Goal: Task Accomplishment & Management: Use online tool/utility

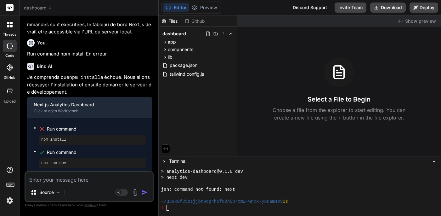
scroll to position [929, 0]
click at [176, 8] on button "Editor" at bounding box center [176, 7] width 26 height 9
click at [173, 207] on div "❯" at bounding box center [296, 207] width 271 height 6
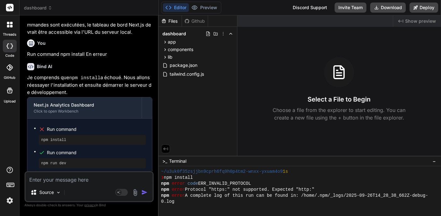
scroll to position [355, 0]
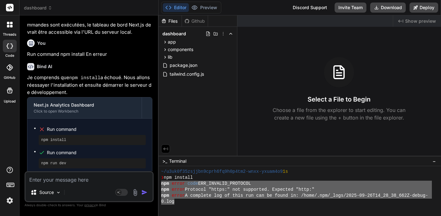
drag, startPoint x: 161, startPoint y: 184, endPoint x: 176, endPoint y: 203, distance: 24.2
click at [176, 203] on div "OOOOOOOOOOOOOOOOOOOOOOOOOOOOOOOO mmmmmmmmmmmmmmmmmmmmmmmmmmmmmmmm ~/u3uk0f35zsj…" at bounding box center [300, 191] width 282 height 50
click at [40, 181] on textarea at bounding box center [88, 177] width 127 height 11
paste textarea "npm error code ERR_INVALID_PROTOCOL npm error Protocol "https:" not supported. …"
type textarea "npm error code ERR_INVALID_PROTOCOL npm error Protocol "https:" not supported. …"
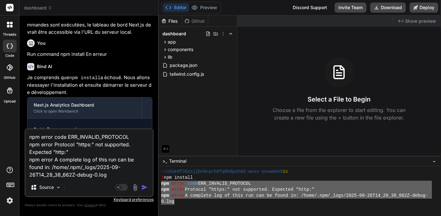
type textarea "x"
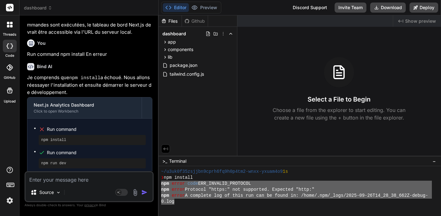
scroll to position [1014, 0]
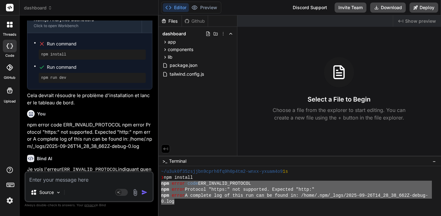
type textarea "x"
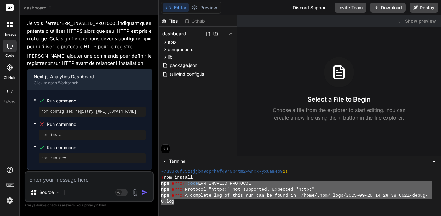
scroll to position [1160, 0]
click at [180, 210] on div at bounding box center [296, 207] width 271 height 6
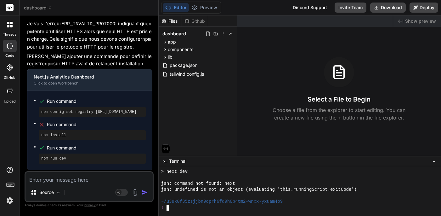
scroll to position [0, 0]
drag, startPoint x: 41, startPoint y: 111, endPoint x: 83, endPoint y: 111, distance: 42.8
click at [83, 130] on div "npm install" at bounding box center [92, 135] width 107 height 10
copy pre "npm install"
drag, startPoint x: 42, startPoint y: 88, endPoint x: 152, endPoint y: 94, distance: 110.7
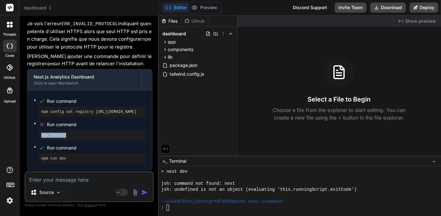
click at [152, 93] on div "Next.js Analytics Dashboard Click to open Workbench Run command npm config set …" at bounding box center [89, 119] width 125 height 101
copy pre "npm config set registry [URL][DOMAIN_NAME]"
click at [176, 209] on div "❯" at bounding box center [296, 207] width 271 height 6
type textarea "npm config set registry [URL][DOMAIN_NAME]"
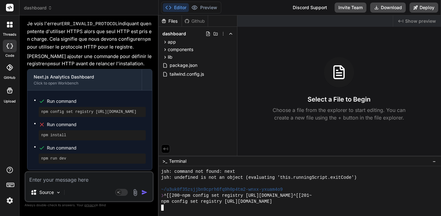
scroll to position [556, 0]
drag, startPoint x: 41, startPoint y: 110, endPoint x: 72, endPoint y: 114, distance: 31.4
click at [72, 130] on div "npm install" at bounding box center [92, 135] width 107 height 10
copy pre "npm install"
click at [165, 206] on div at bounding box center [296, 207] width 271 height 6
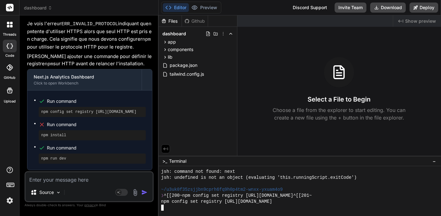
scroll to position [0, 23]
type textarea "npm install"
drag, startPoint x: 42, startPoint y: 88, endPoint x: 152, endPoint y: 90, distance: 110.5
click at [152, 90] on div "Next.js Analytics Dashboard Click to open Workbench Run command npm config set …" at bounding box center [89, 119] width 125 height 101
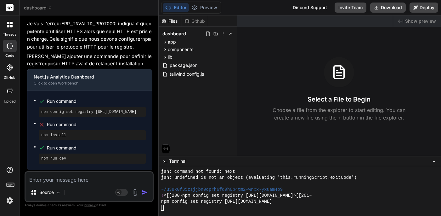
copy pre "npm config set registry [URL][DOMAIN_NAME]"
type textarea "npm config set registry [URL][DOMAIN_NAME]"
drag, startPoint x: 180, startPoint y: 207, endPoint x: 167, endPoint y: 207, distance: 12.6
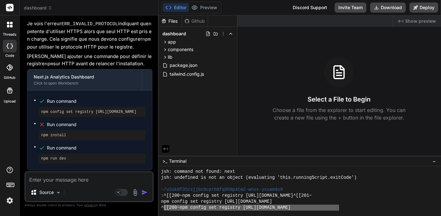
drag, startPoint x: 164, startPoint y: 207, endPoint x: 339, endPoint y: 205, distance: 175.0
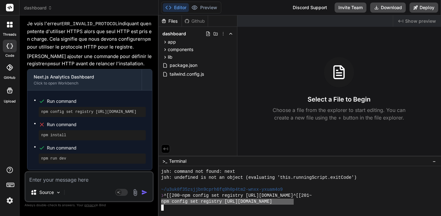
drag, startPoint x: 161, startPoint y: 201, endPoint x: 294, endPoint y: 202, distance: 132.5
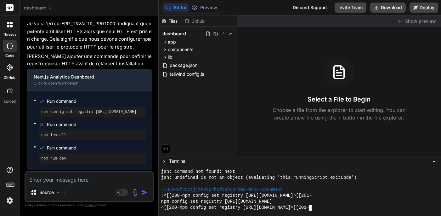
scroll to position [568, 0]
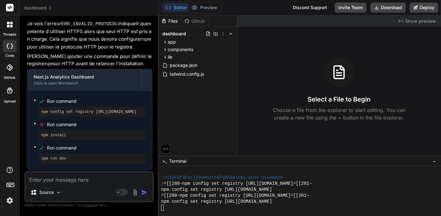
click at [43, 133] on pre "npm install" at bounding box center [92, 135] width 102 height 5
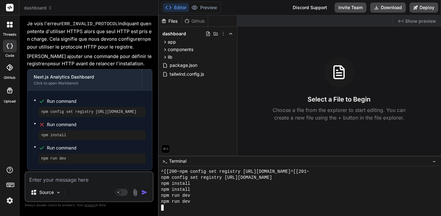
scroll to position [610, 0]
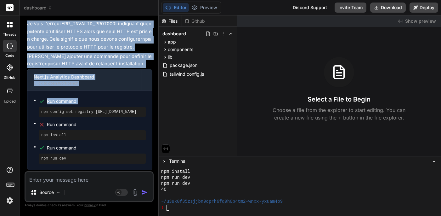
drag, startPoint x: 41, startPoint y: 87, endPoint x: 152, endPoint y: 91, distance: 111.2
click at [152, 91] on div "You Build a comprehensive analytics dashboard with Next.js featuring interactiv…" at bounding box center [90, 95] width 128 height 150
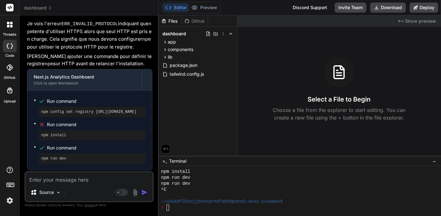
drag, startPoint x: 42, startPoint y: 89, endPoint x: 151, endPoint y: 89, distance: 109.9
click at [143, 109] on pre "npm config set registry [URL][DOMAIN_NAME]" at bounding box center [92, 111] width 102 height 5
copy pre "npm config set registry [URL]"
click at [172, 208] on div "❯" at bounding box center [296, 207] width 271 height 6
type textarea "npm config set registry [URL]"
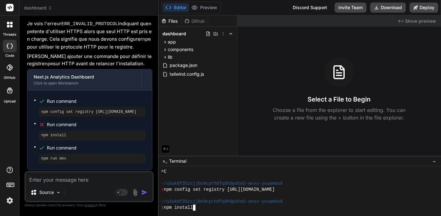
scroll to position [634, 0]
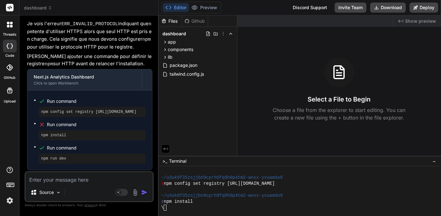
type textarea "x"
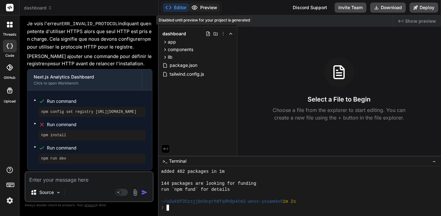
scroll to position [0, 0]
click at [41, 153] on div "npm run dev" at bounding box center [92, 158] width 107 height 10
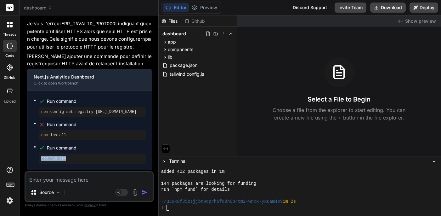
drag, startPoint x: 41, startPoint y: 134, endPoint x: 70, endPoint y: 135, distance: 28.7
click at [70, 153] on div "npm run dev" at bounding box center [92, 158] width 107 height 10
copy pre "npm run dev"
click at [170, 207] on div "❯" at bounding box center [296, 207] width 271 height 6
type textarea "npm run dev"
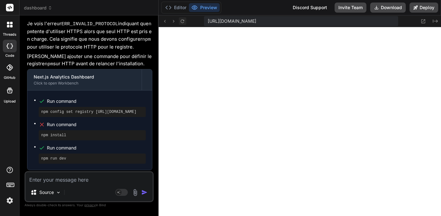
scroll to position [801, 0]
click at [182, 21] on icon at bounding box center [182, 21] width 5 height 5
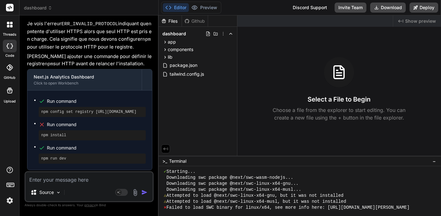
scroll to position [0, 0]
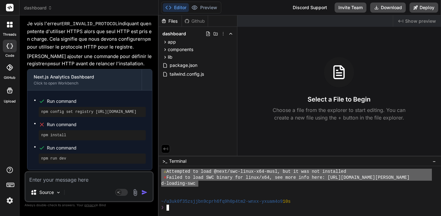
drag, startPoint x: 168, startPoint y: 170, endPoint x: 199, endPoint y: 186, distance: 34.9
click at [56, 177] on textarea at bounding box center [88, 177] width 127 height 11
paste textarea "Starting... Downloading swc package @next/swc-wasm-nodejs... Downloading swc pa…"
type textarea "Starting... Downloading swc package @next/swc-wasm-nodejs... Downloading swc pa…"
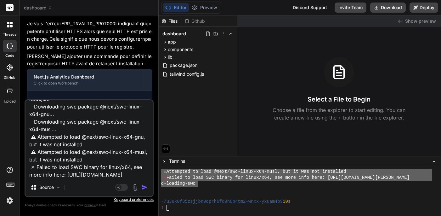
type textarea "x"
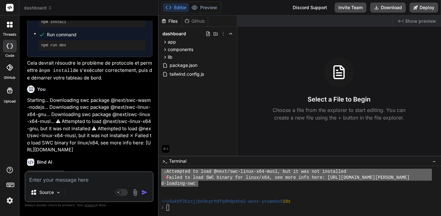
click at [170, 207] on div "❯" at bounding box center [296, 207] width 271 height 6
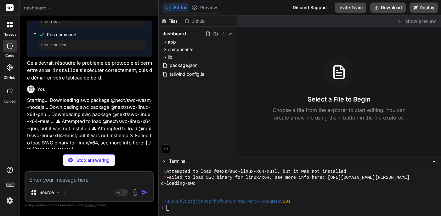
type textarea "x"
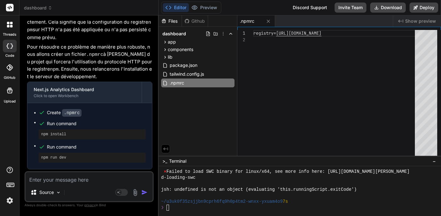
scroll to position [1439, 0]
click at [176, 211] on div at bounding box center [300, 191] width 282 height 50
click at [72, 109] on code ".npmrc" at bounding box center [72, 113] width 20 height 8
drag, startPoint x: 42, startPoint y: 127, endPoint x: 71, endPoint y: 127, distance: 29.9
click at [71, 155] on pre "npm run dev" at bounding box center [92, 157] width 102 height 5
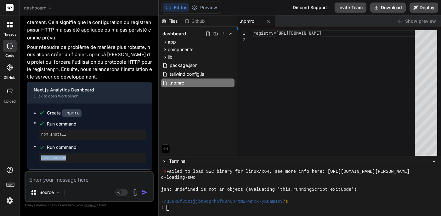
copy pre "npm run dev"
click at [177, 207] on div "❯" at bounding box center [296, 207] width 271 height 6
type textarea "npm run dev"
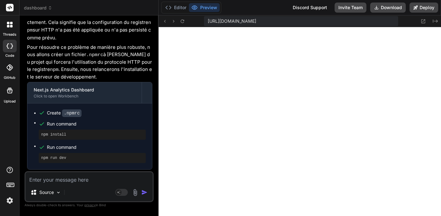
scroll to position [1220, 0]
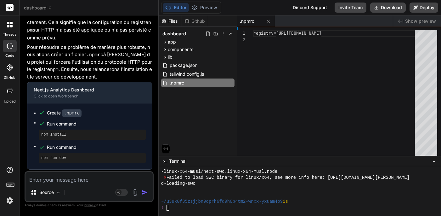
click at [179, 8] on button "Editor" at bounding box center [176, 7] width 26 height 9
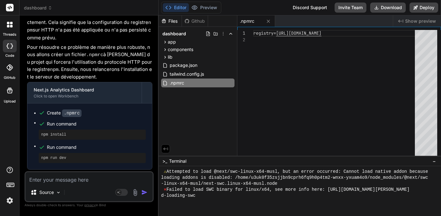
scroll to position [1208, 0]
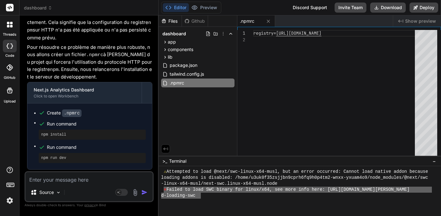
drag, startPoint x: 163, startPoint y: 190, endPoint x: 199, endPoint y: 197, distance: 36.4
click at [73, 177] on textarea at bounding box center [88, 177] width 127 height 11
paste textarea "⨯ Failed to load SWC binary for linux/x64, see more info here: [URL][DOMAIN_NAM…"
type textarea "⨯ Failed to load SWC binary for linux/x64, see more info here: [URL][DOMAIN_NAM…"
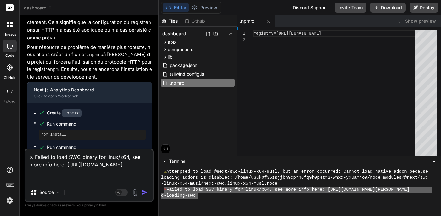
type textarea "x"
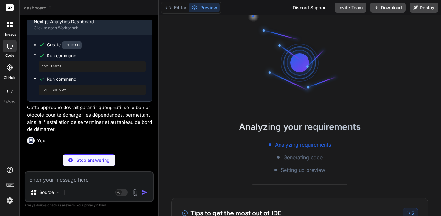
scroll to position [1208, 0]
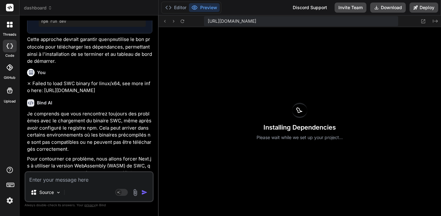
type textarea "x"
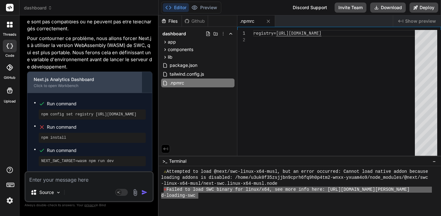
scroll to position [0, 0]
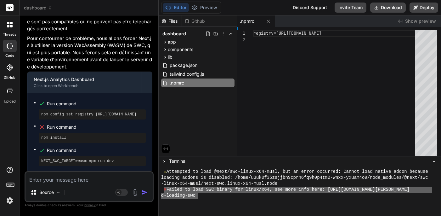
click at [205, 197] on div "d-loading-swc" at bounding box center [296, 195] width 271 height 6
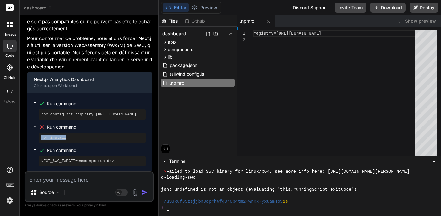
drag, startPoint x: 42, startPoint y: 111, endPoint x: 70, endPoint y: 112, distance: 28.3
click at [70, 135] on pre "npm install" at bounding box center [92, 137] width 102 height 5
copy pre "npm install"
click at [172, 208] on div "❯" at bounding box center [296, 207] width 271 height 6
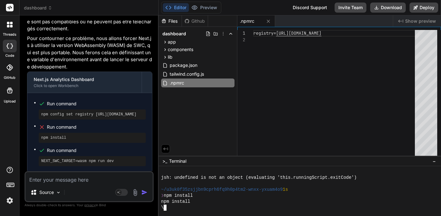
scroll to position [1597, 0]
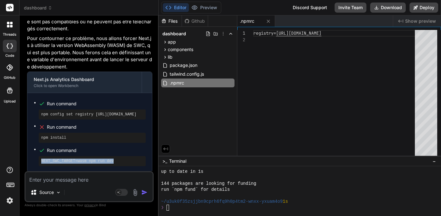
drag, startPoint x: 42, startPoint y: 135, endPoint x: 116, endPoint y: 136, distance: 74.3
click at [116, 158] on pre "NEXT_SWC_TARGET=wasm npm run dev" at bounding box center [92, 160] width 102 height 5
copy pre "NEXT_SWC_TARGET=wasm npm run dev"
click at [169, 207] on div "❯" at bounding box center [296, 207] width 271 height 6
type textarea "NEXT_SWC_TARGET=wasm npm run dev"
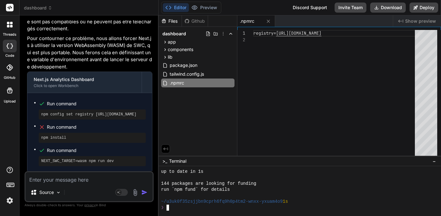
scroll to position [0, 94]
click at [256, 209] on div "❯ NEXT_SWC_TARGET=wasm npm run dev" at bounding box center [296, 207] width 271 height 6
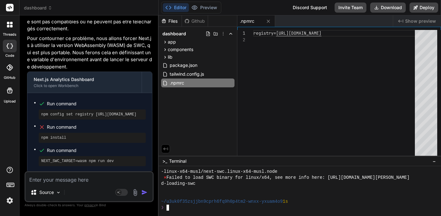
scroll to position [0, 0]
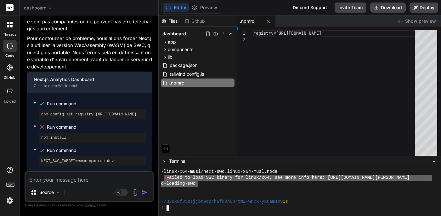
drag, startPoint x: 198, startPoint y: 184, endPoint x: 162, endPoint y: 178, distance: 36.5
click at [163, 178] on div "-linux-x64-musl/next-swc.linux-x64-musl.node ⨯ Failed to load SWC binary for li…" at bounding box center [296, 189] width 271 height 42
click at [89, 180] on textarea at bounding box center [88, 177] width 127 height 11
type textarea "p"
type textarea "x"
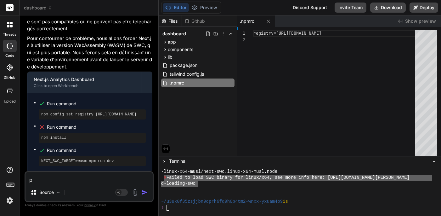
type textarea "pa"
type textarea "x"
type textarea "par"
type textarea "x"
type textarea "pare"
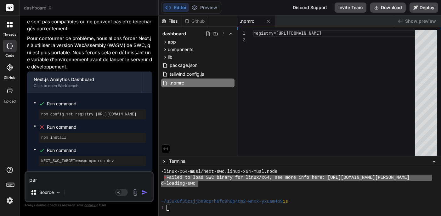
type textarea "x"
type textarea "parei"
type textarea "x"
type textarea "pareil"
type textarea "x"
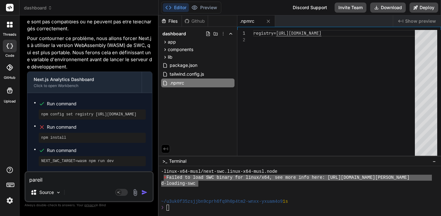
type textarea "pareil"
type textarea "x"
type textarea "pareil"
type textarea "x"
type textarea "pareil !"
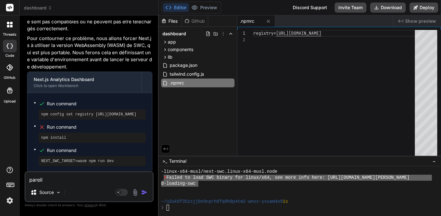
type textarea "x"
type textarea "pareil !!"
type textarea "x"
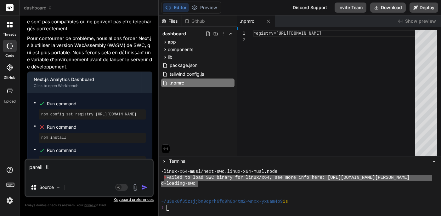
paste textarea "⨯ Failed to load SWC binary for linux/x64, see more info here: [URL][DOMAIN_NAM…"
type textarea "pareil !! ⨯ Failed to load SWC binary for linux/x64, see more info here: [URL][…"
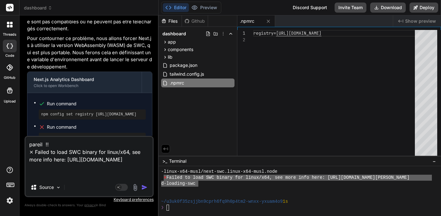
type textarea "x"
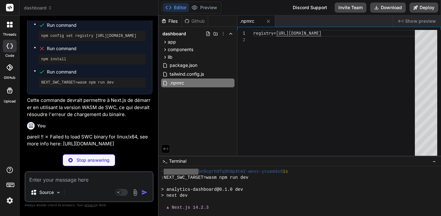
scroll to position [1517, 0]
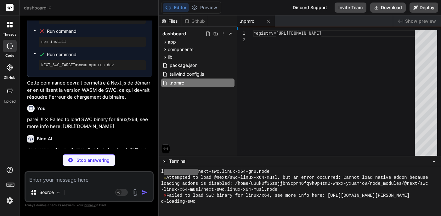
type textarea "x"
type textarea ""eslint-config-next": "14.2.3" } }"
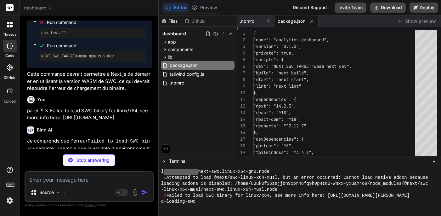
scroll to position [1519, 0]
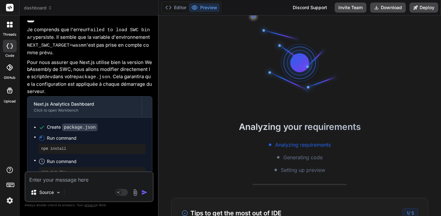
type textarea "x"
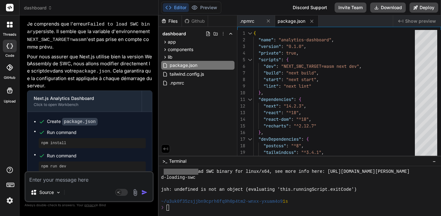
scroll to position [0, 0]
click at [173, 209] on div "❯" at bounding box center [296, 207] width 271 height 6
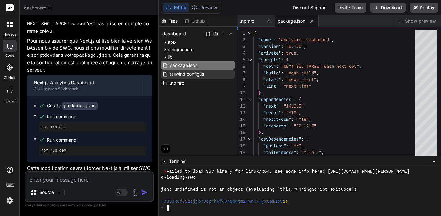
scroll to position [1932, 0]
click at [173, 210] on div "❯" at bounding box center [296, 207] width 271 height 6
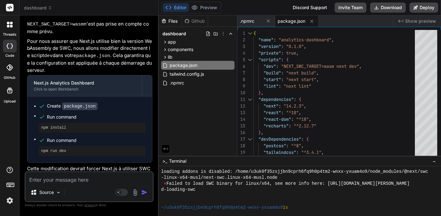
scroll to position [0, 0]
click at [50, 9] on icon at bounding box center [50, 8] width 4 height 4
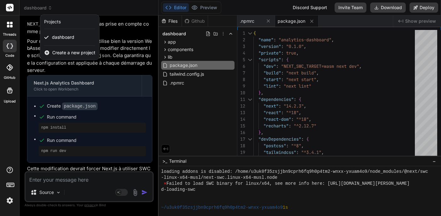
click at [102, 9] on div at bounding box center [220, 108] width 441 height 216
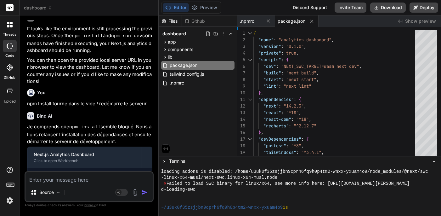
scroll to position [653, 0]
